Goal: Book appointment/travel/reservation

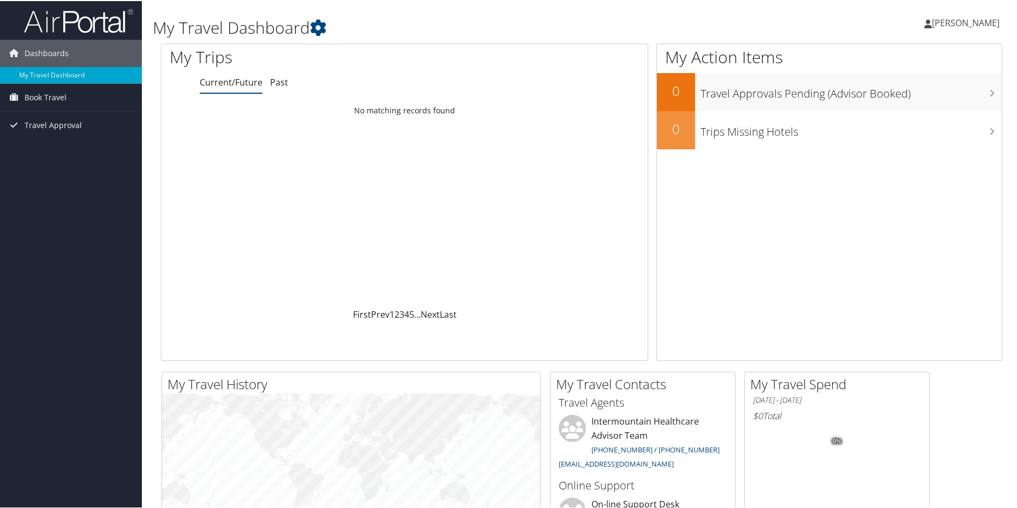
click at [979, 15] on link "[PERSON_NAME]" at bounding box center [967, 21] width 86 height 33
click at [740, 287] on div "My Action Items 0 Travel Approvals Pending (Advisor Booked) 0 Trips Missing Hot…" at bounding box center [829, 201] width 346 height 317
click at [58, 91] on span "Book Travel" at bounding box center [46, 96] width 42 height 27
click at [75, 134] on link "Book/Manage Online Trips" at bounding box center [71, 135] width 142 height 16
